Goal: Information Seeking & Learning: Compare options

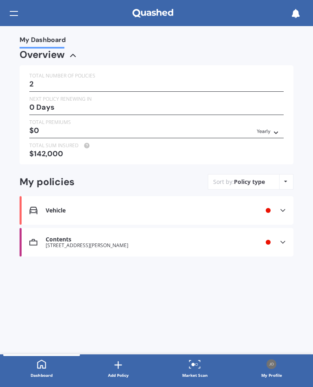
click at [282, 206] on icon at bounding box center [283, 210] width 8 height 8
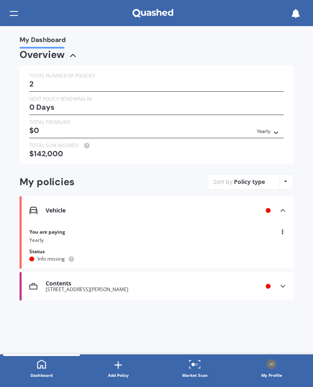
click at [53, 213] on div "Vehicle Renewal date Premium You are paying Yearly Status Info missing View opt…" at bounding box center [157, 210] width 274 height 29
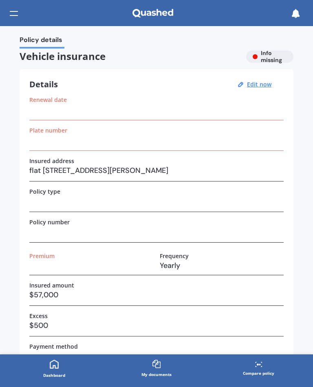
click at [260, 85] on u "Edit now" at bounding box center [259, 84] width 24 height 8
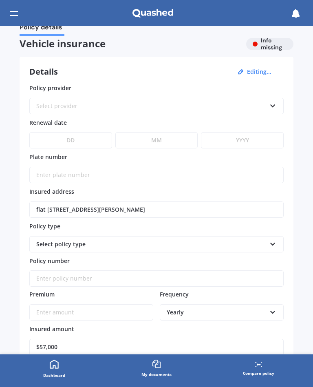
scroll to position [6, 0]
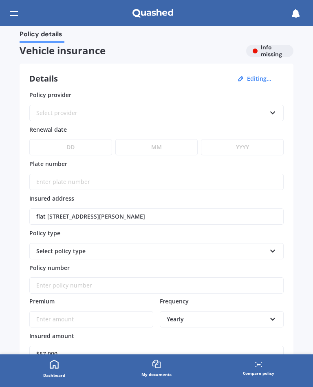
click at [103, 109] on div "Select provider" at bounding box center [151, 112] width 230 height 9
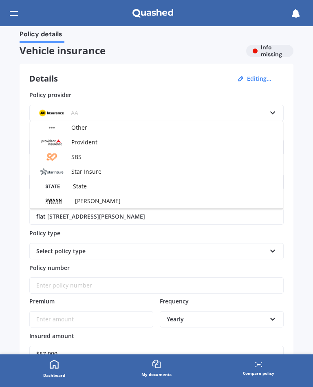
scroll to position [294, 0]
click at [86, 143] on span "Provident" at bounding box center [84, 143] width 26 height 8
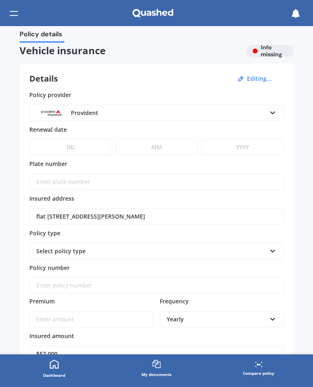
click at [90, 143] on select "DD 01 02 03 04 05 06 07 08 09 10 11 12 13 14 15 16 17 18 19 20 21 22 23 24 25 2…" at bounding box center [70, 147] width 83 height 16
click at [87, 148] on select "DD 01 02 03 04 05 06 07 08 09 10 11 12 13 14 15 16 17 18 19 20 21 22 23 24 25 2…" at bounding box center [70, 147] width 83 height 16
select select "27"
click at [171, 144] on select "MM 01 02 03 04 05 06 07 08 09 10 11 12" at bounding box center [156, 147] width 83 height 16
select select "10"
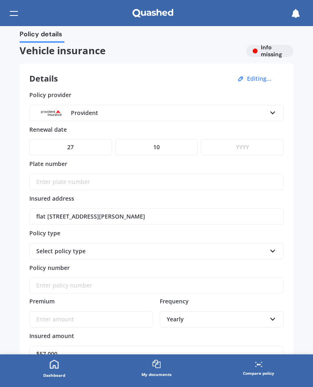
click at [246, 143] on select "YYYY 2027 2026 2025 2024 2023 2022 2021 2020 2019 2018 2017 2016 2015 2014 2013…" at bounding box center [242, 147] width 83 height 16
select select "2025"
click at [133, 180] on input "Plate number" at bounding box center [156, 182] width 254 height 16
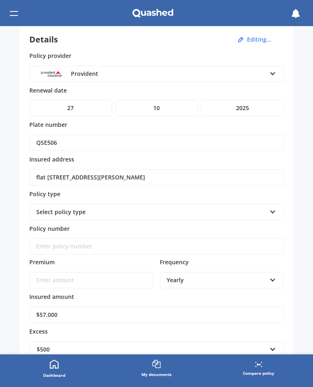
scroll to position [51, 0]
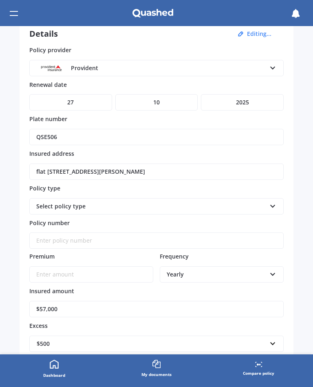
type input "QSE506"
click at [236, 168] on input "flat 9/4 Buller Street, New Plymouth Central, New Plymouth 4310" at bounding box center [156, 171] width 254 height 16
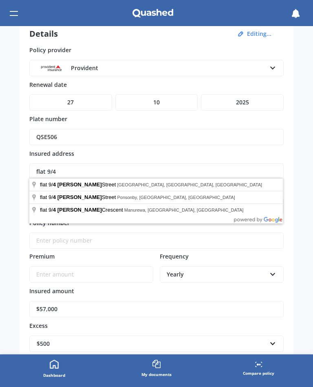
type input "flat 9/"
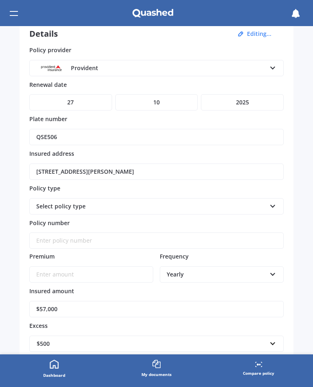
type input "307 Barrett Road, Omata 4374"
click at [272, 205] on icon at bounding box center [272, 205] width 7 height 6
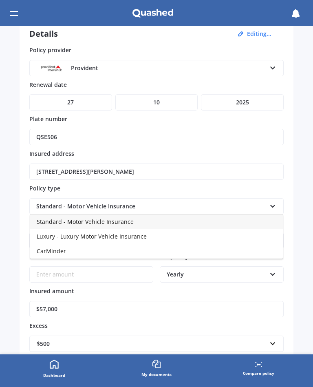
click at [117, 221] on span "Standard - Motor Vehicle Insurance" at bounding box center [85, 222] width 97 height 8
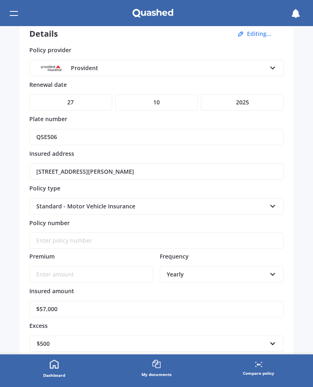
click at [122, 238] on input "Policy number" at bounding box center [156, 240] width 254 height 16
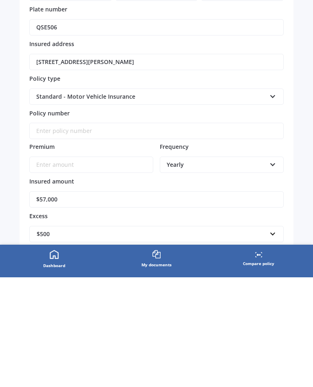
click at [95, 232] on input "Policy number" at bounding box center [156, 240] width 254 height 16
paste input "P1103804"
type input "P1103804"
click at [98, 266] on input "Premium" at bounding box center [91, 274] width 124 height 16
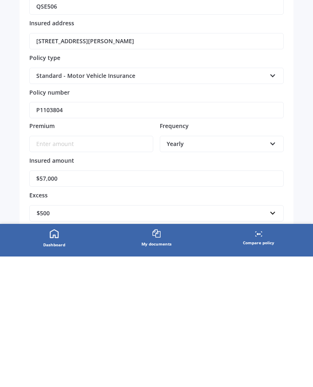
click at [99, 266] on input "Premium" at bounding box center [91, 274] width 124 height 16
paste input "$1,267.94"
type input "$1,267.94"
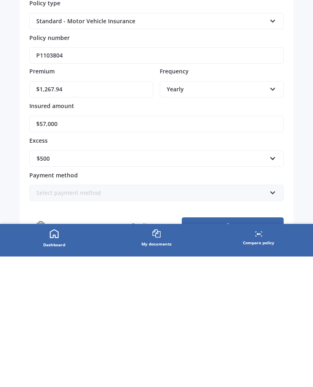
scroll to position [108, 0]
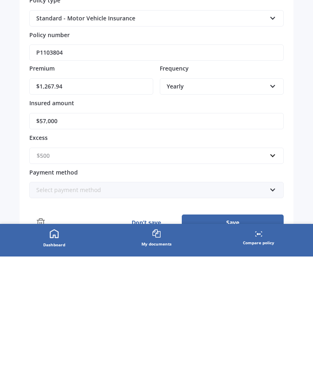
click at [275, 278] on input "text" at bounding box center [153, 285] width 247 height 15
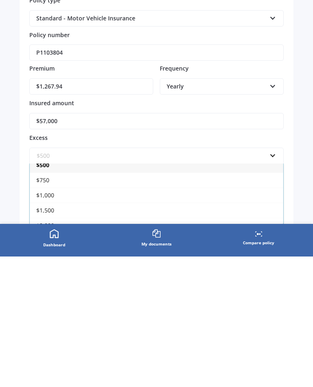
scroll to position [39, 0]
click at [70, 315] on div "$1,000" at bounding box center [156, 322] width 253 height 15
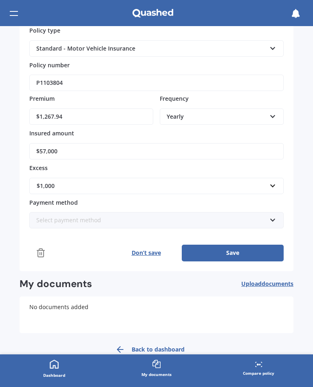
scroll to position [208, 0]
click at [275, 218] on icon at bounding box center [272, 219] width 7 height 6
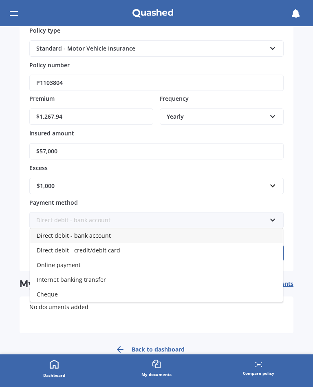
click at [95, 235] on span "Direct debit - bank account" at bounding box center [74, 235] width 74 height 8
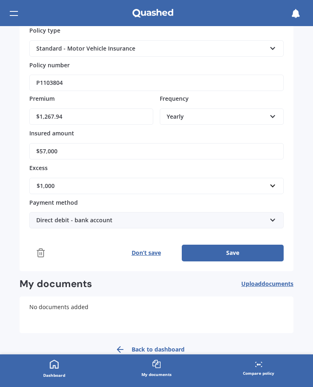
click at [233, 249] on button "Save" at bounding box center [233, 252] width 102 height 16
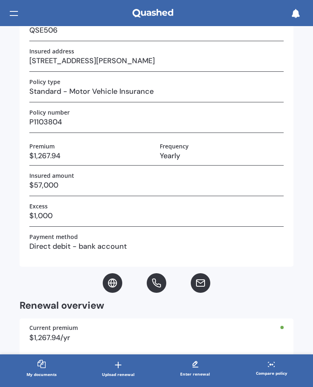
click at [202, 217] on h3 "$1,000" at bounding box center [156, 215] width 254 height 12
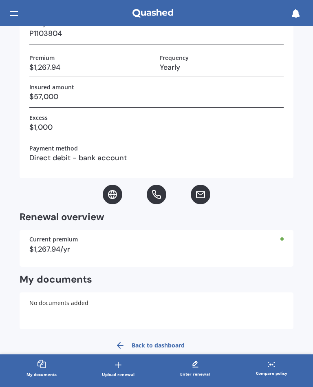
scroll to position [198, 0]
click at [154, 344] on link "Back to dashboard" at bounding box center [149, 346] width 79 height 20
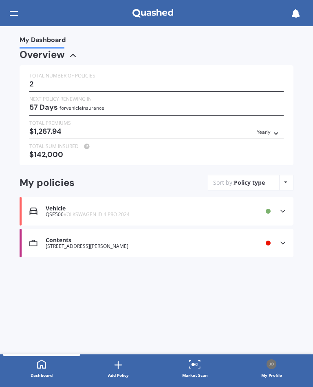
click at [100, 211] on span "VOLKSWAGEN ID.4 PRO 2024" at bounding box center [97, 214] width 66 height 7
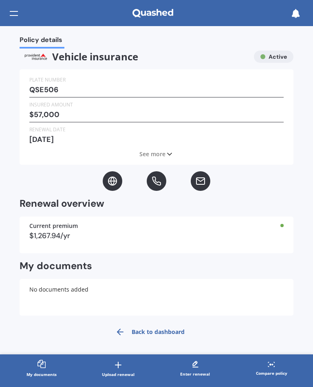
click at [158, 150] on span "See more" at bounding box center [152, 154] width 26 height 8
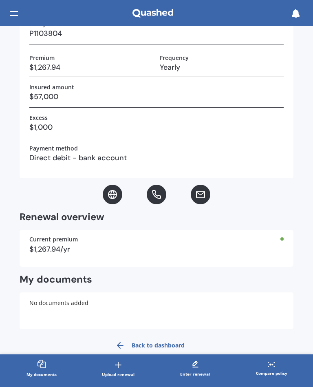
scroll to position [198, 0]
click at [14, 16] on div at bounding box center [14, 13] width 8 height 15
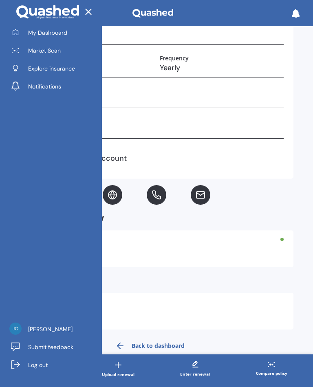
click at [49, 49] on span "Market Scan" at bounding box center [44, 50] width 33 height 8
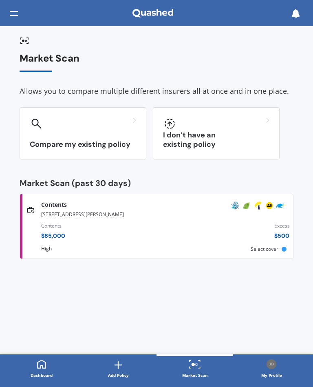
click at [101, 133] on div "Compare my existing policy" at bounding box center [83, 133] width 127 height 52
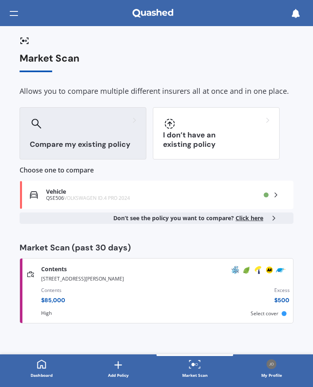
click at [240, 198] on div "Vehicle QSE506 VOLKSWAGEN ID.4 PRO 2024 Provider Renewal date 27 Oct 2025 Premi…" at bounding box center [157, 194] width 274 height 29
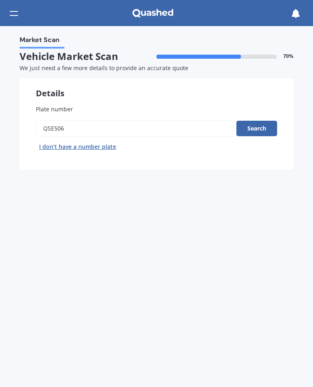
click at [261, 132] on button "Search" at bounding box center [256, 128] width 41 height 15
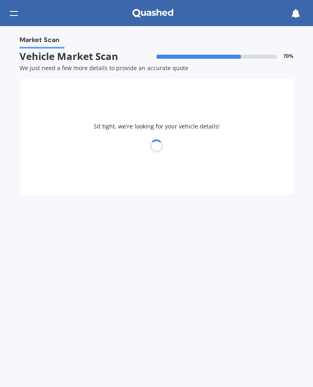
select select "VOLKSWAGEN"
select select "04"
select select "02"
select select "1966"
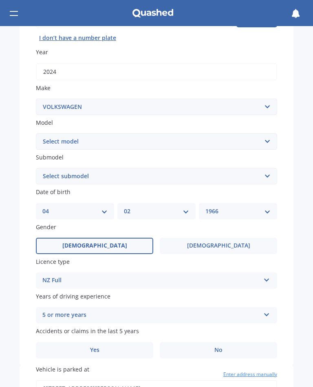
scroll to position [109, 0]
click at [270, 139] on select "Select model Amarok Arteon Beetle Bora Caddy California Caravelle Corrado Craft…" at bounding box center [156, 141] width 241 height 16
select select "ID.4 PRO"
click at [270, 174] on select "Select submodel 2WD EV Station Wagon" at bounding box center [156, 176] width 241 height 16
select select "2WD EV STATION WAGON"
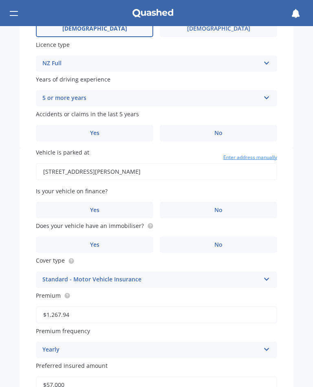
scroll to position [327, 0]
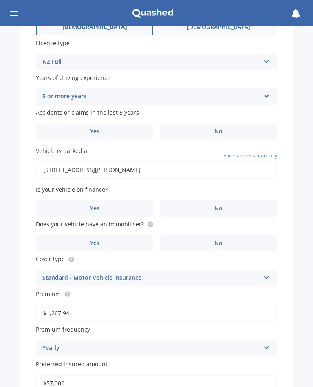
click at [103, 123] on label "Yes" at bounding box center [94, 131] width 117 height 16
click at [0, 0] on input "Yes" at bounding box center [0, 0] width 0 height 0
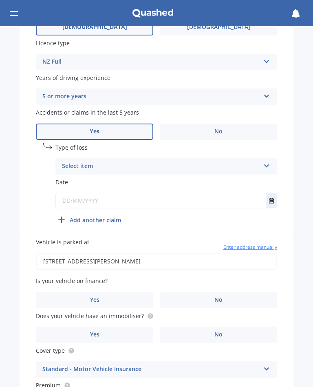
click at [268, 161] on icon at bounding box center [266, 164] width 7 height 6
click at [113, 193] on span "Not at fault accident" at bounding box center [91, 197] width 58 height 8
click at [170, 193] on input "text" at bounding box center [161, 200] width 210 height 15
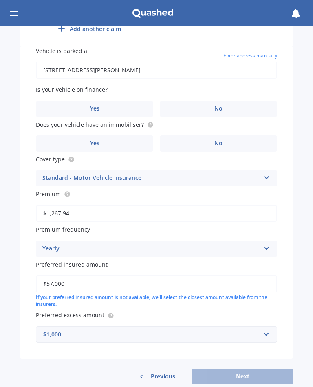
scroll to position [518, 0]
click at [218, 106] on span "No" at bounding box center [218, 109] width 8 height 7
click at [0, 0] on input "No" at bounding box center [0, 0] width 0 height 0
type input "25/08/2025"
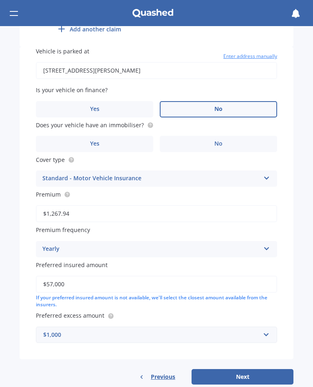
click at [119, 136] on label "Yes" at bounding box center [94, 144] width 117 height 16
click at [0, 0] on input "Yes" at bounding box center [0, 0] width 0 height 0
click at [265, 327] on input "text" at bounding box center [154, 334] width 234 height 15
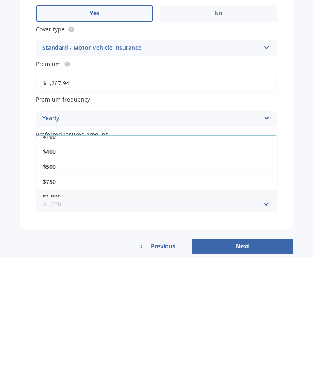
scroll to position [6, 0]
click at [61, 290] on div "$500" at bounding box center [156, 297] width 240 height 15
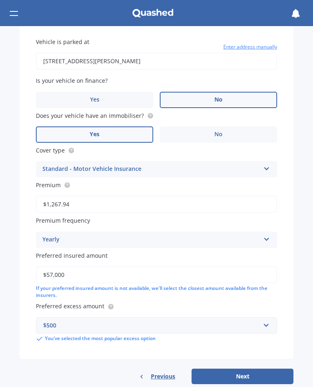
scroll to position [527, 0]
click at [247, 369] on button "Next" at bounding box center [242, 376] width 102 height 15
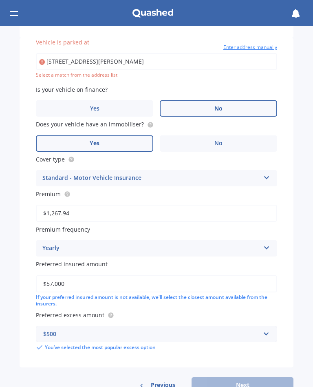
type input "307 Barrett Road, Omata 4374"
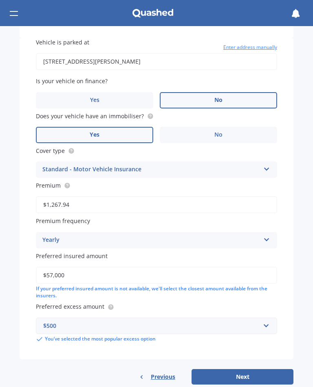
click at [246, 369] on button "Next" at bounding box center [242, 376] width 102 height 15
select select "04"
select select "02"
select select "1966"
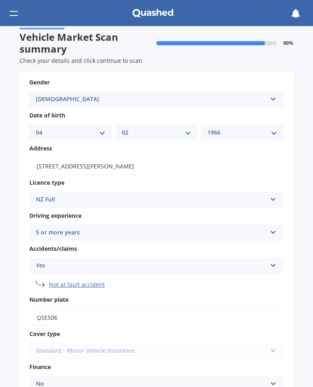
scroll to position [20, 0]
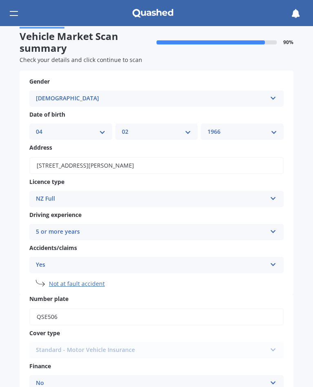
click at [275, 97] on icon at bounding box center [273, 97] width 7 height 6
click at [240, 126] on div "Female" at bounding box center [156, 129] width 253 height 15
click at [101, 132] on select "DD 01 02 03 04 05 06 07 08 09 10 11 12 13 14 15 16 17 18 19 20 21 22 23 24 25 2…" at bounding box center [71, 131] width 70 height 9
select select "21"
click at [275, 131] on select "YYYY 2025 2024 2023 2022 2021 2020 2019 2018 2017 2016 2015 2014 2013 2012 2011…" at bounding box center [242, 131] width 70 height 9
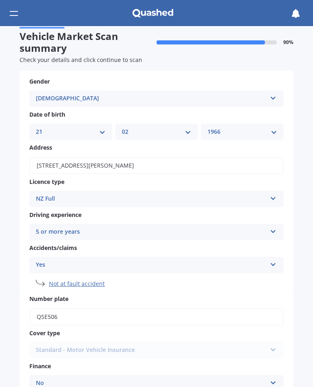
select select "1968"
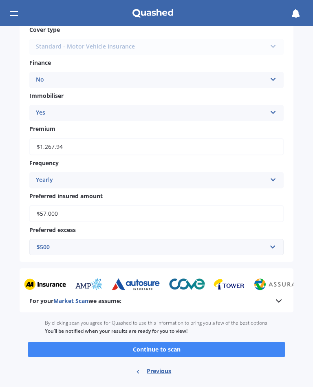
scroll to position [323, 0]
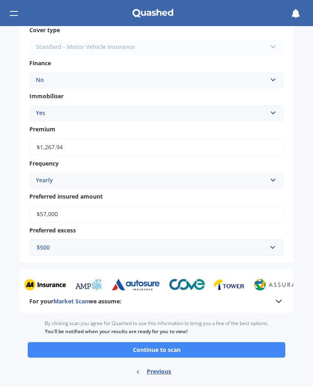
click at [172, 342] on button "Continue to scan" at bounding box center [156, 349] width 257 height 15
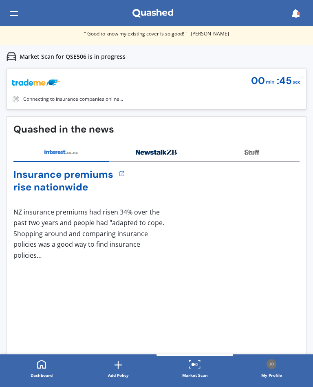
scroll to position [2, 0]
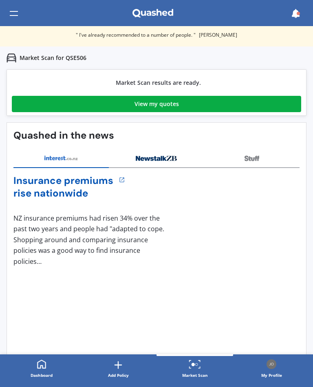
click at [163, 104] on div "View my quotes" at bounding box center [156, 104] width 44 height 16
